Goal: Task Accomplishment & Management: Manage account settings

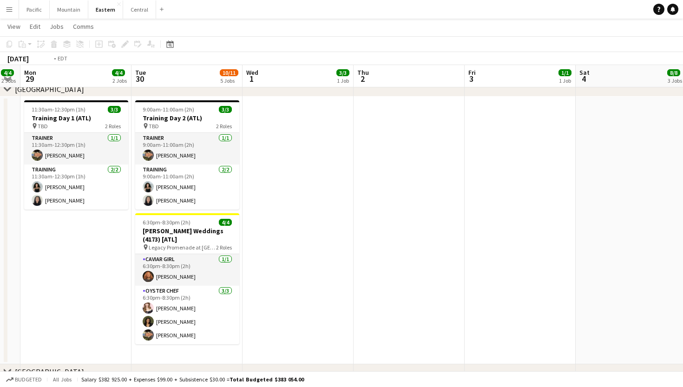
scroll to position [0, 246]
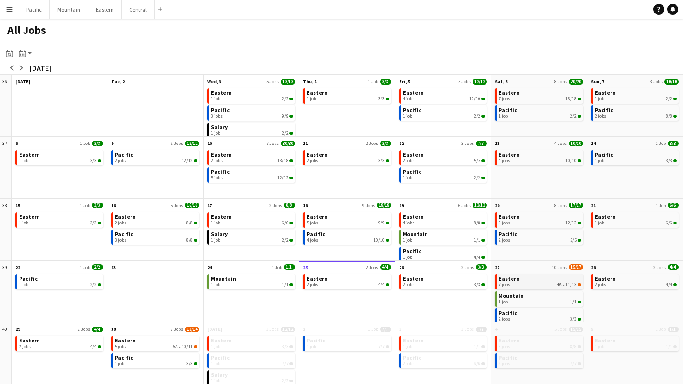
click at [528, 282] on div "7 jobs 4A • 11/13" at bounding box center [539, 285] width 82 height 6
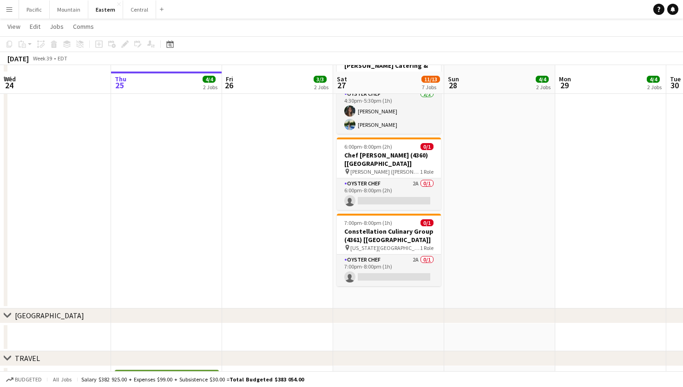
scroll to position [801, 0]
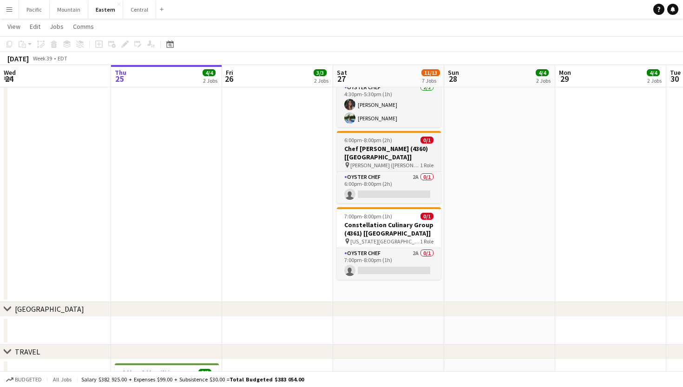
click at [380, 143] on span "6:00pm-8:00pm (2h)" at bounding box center [368, 140] width 48 height 7
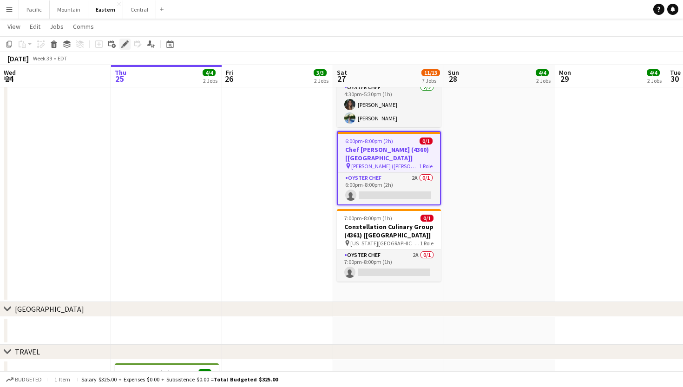
click at [121, 42] on icon "Edit" at bounding box center [124, 43] width 7 height 7
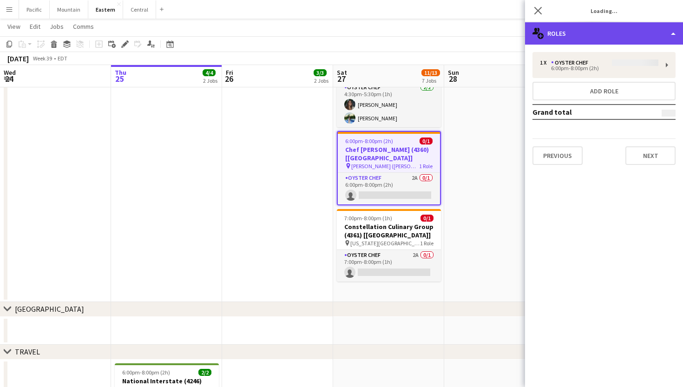
click at [556, 37] on div "multiple-users-add Roles" at bounding box center [604, 33] width 158 height 22
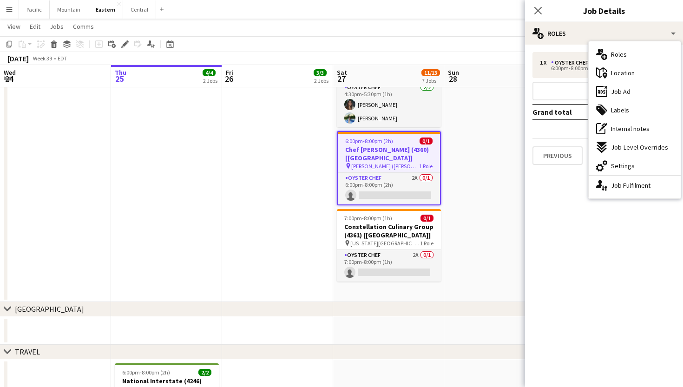
click at [608, 75] on div "maps-pin-1 Location" at bounding box center [635, 73] width 92 height 19
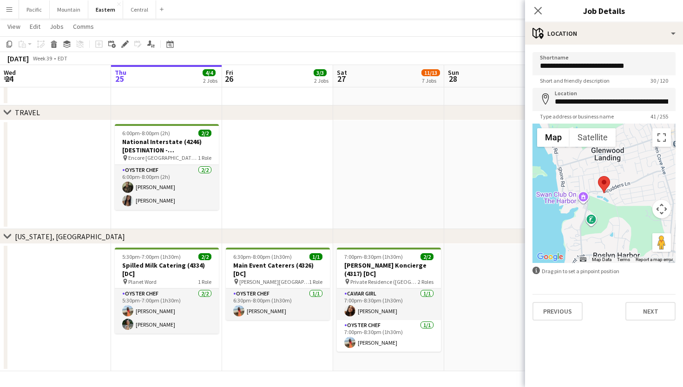
scroll to position [1040, 0]
click at [543, 12] on app-icon "Close pop-in" at bounding box center [537, 10] width 13 height 13
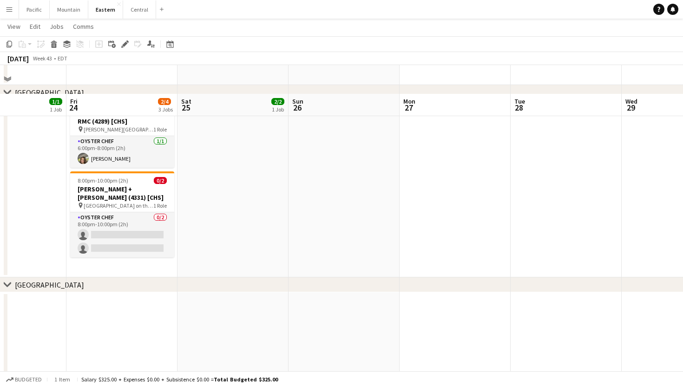
scroll to position [301, 0]
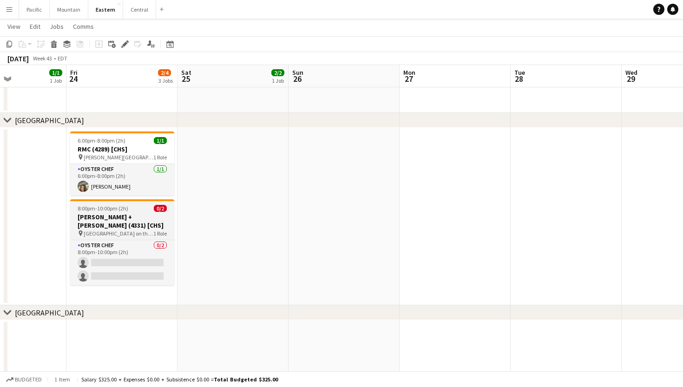
click at [96, 221] on h3 "[PERSON_NAME] + [PERSON_NAME] (4331) [CHS]" at bounding box center [122, 221] width 104 height 17
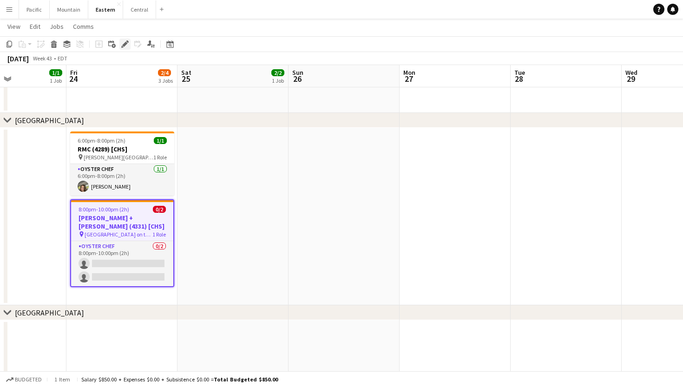
click at [127, 44] on icon "Edit" at bounding box center [124, 43] width 7 height 7
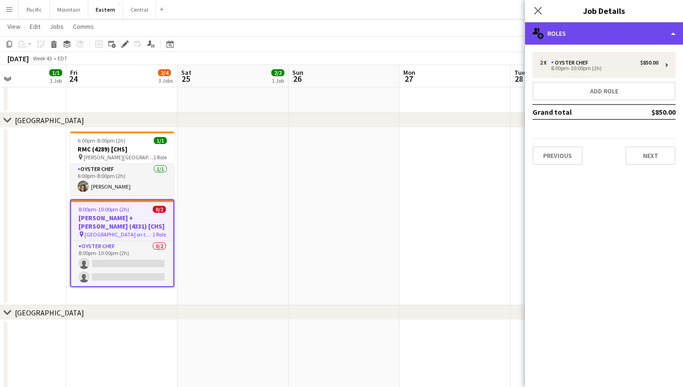
click at [580, 37] on div "multiple-users-add Roles" at bounding box center [604, 33] width 158 height 22
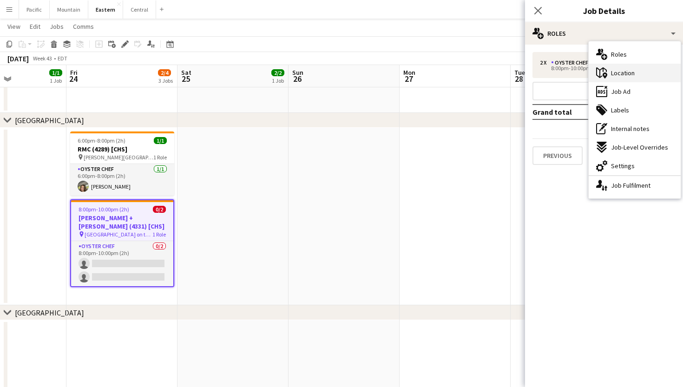
click at [623, 75] on span "Location" at bounding box center [623, 73] width 24 height 8
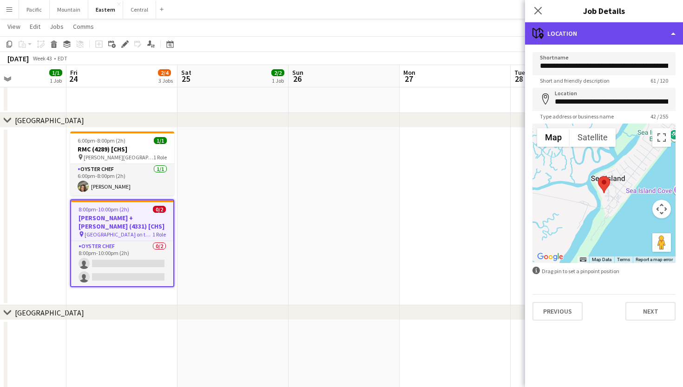
click at [575, 39] on div "maps-pin-1 Location" at bounding box center [604, 33] width 158 height 22
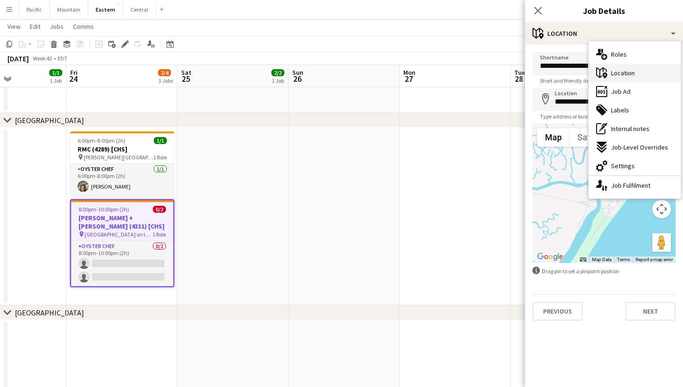
click at [615, 73] on span "Location" at bounding box center [623, 73] width 24 height 8
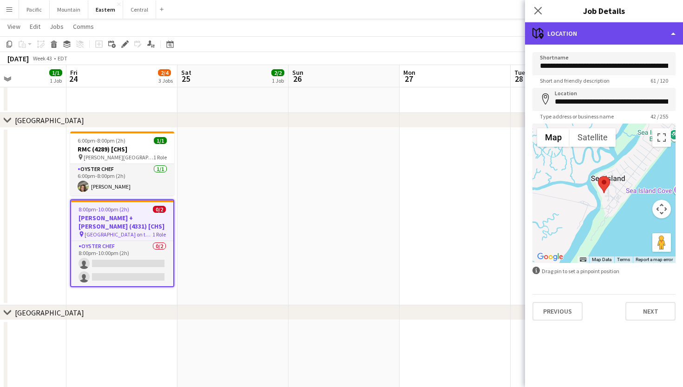
click at [589, 40] on div "maps-pin-1 Location" at bounding box center [604, 33] width 158 height 22
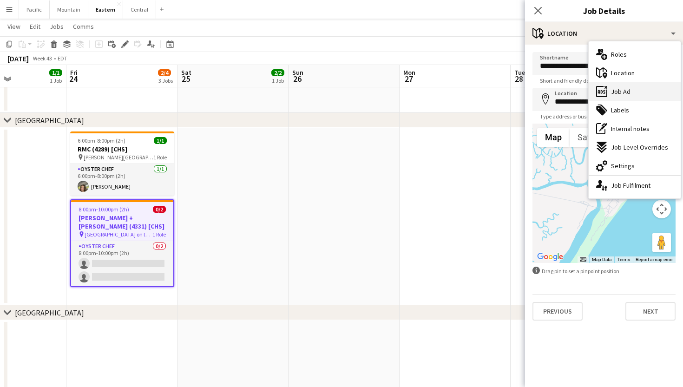
click at [607, 90] on div "ads-window Job Ad" at bounding box center [635, 91] width 92 height 19
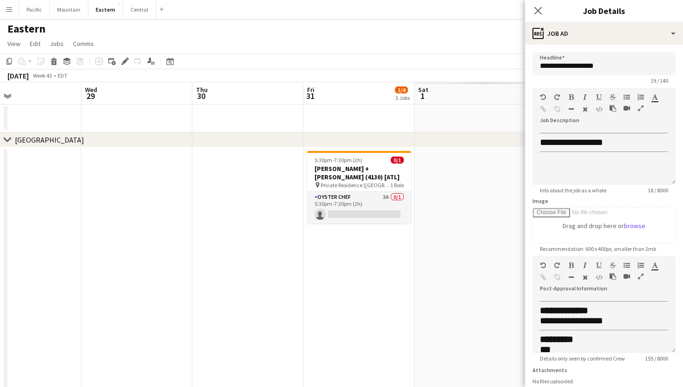
scroll to position [0, 284]
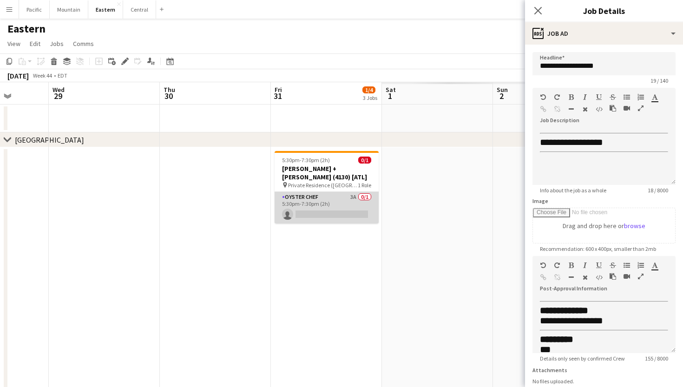
click at [346, 196] on app-card-role "Oyster Chef 3A 0/1 5:30pm-7:30pm (2h) single-neutral-actions" at bounding box center [327, 208] width 104 height 32
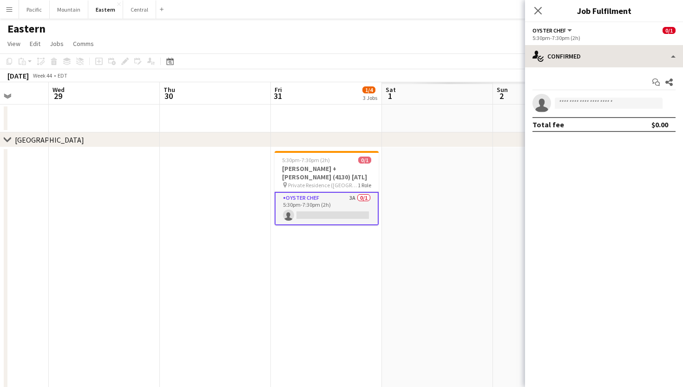
click at [626, 44] on app-options-switcher "Oyster Chef All roles Oyster Chef 0/1 5:30pm-7:30pm (2h)" at bounding box center [604, 33] width 158 height 23
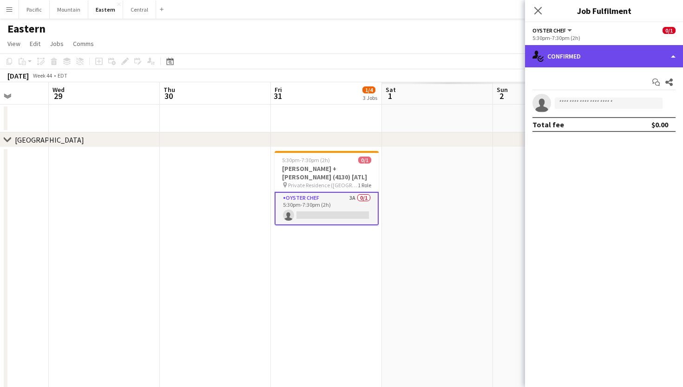
click at [625, 59] on div "single-neutral-actions-check-2 Confirmed" at bounding box center [604, 56] width 158 height 22
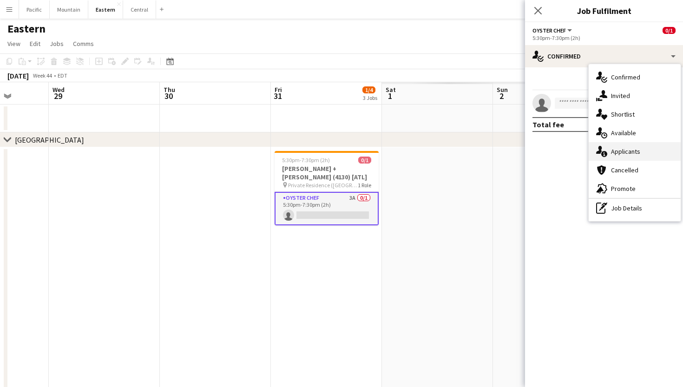
click at [622, 151] on span "Applicants" at bounding box center [625, 151] width 29 height 8
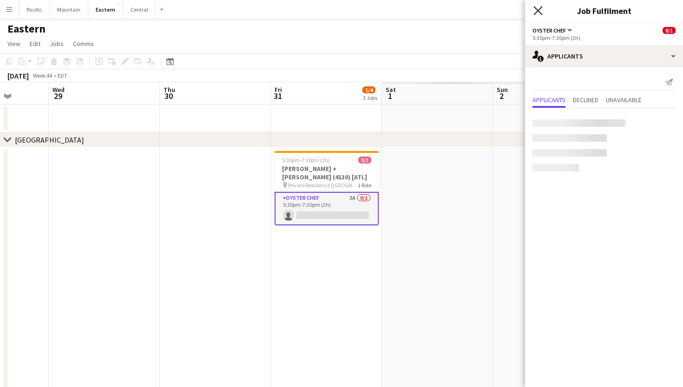
click at [540, 12] on icon "Close pop-in" at bounding box center [537, 10] width 9 height 9
